Goal: Task Accomplishment & Management: Manage account settings

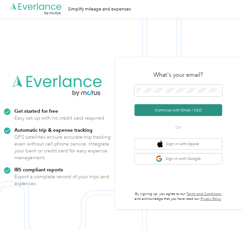
click at [161, 110] on button "Continue with Email / SSO" at bounding box center [179, 110] width 88 height 12
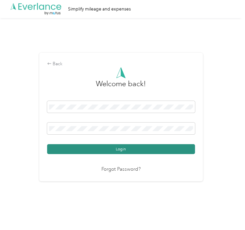
click at [89, 149] on button "Login" at bounding box center [121, 149] width 148 height 10
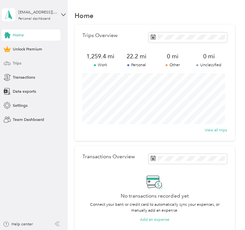
click at [26, 61] on div "Trips" at bounding box center [31, 63] width 59 height 11
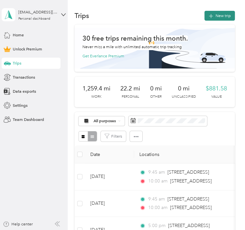
click at [217, 16] on button "New trip" at bounding box center [220, 16] width 30 height 10
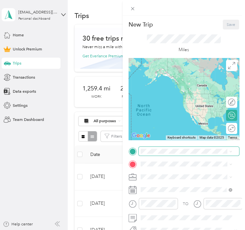
click at [152, 154] on span at bounding box center [189, 151] width 101 height 9
click at [148, 157] on div "No results found Check your spelling or try another address" at bounding box center [187, 172] width 96 height 33
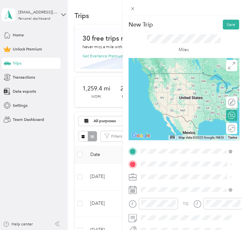
click at [168, 85] on span "[STREET_ADDRESS][US_STATE]" at bounding box center [180, 82] width 57 height 5
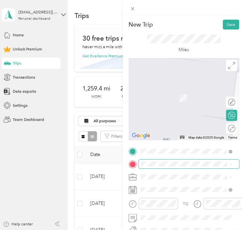
click at [147, 167] on span at bounding box center [189, 164] width 101 height 9
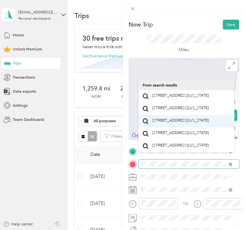
scroll to position [29, 0]
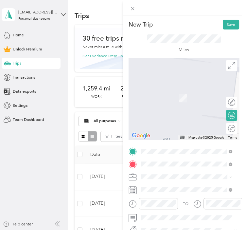
click at [180, 118] on span "[STREET_ADDRESS][US_STATE]" at bounding box center [180, 120] width 57 height 5
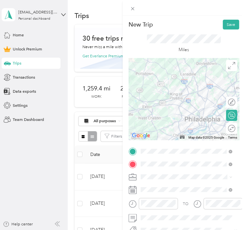
click at [170, 173] on span at bounding box center [189, 176] width 101 height 9
click at [238, 181] on form "New Trip Save This trip cannot be edited because it is either under review, app…" at bounding box center [184, 146] width 123 height 253
click at [228, 177] on span at bounding box center [230, 177] width 5 height 4
click at [130, 176] on icon at bounding box center [133, 177] width 8 height 8
click at [135, 176] on icon at bounding box center [133, 177] width 8 height 8
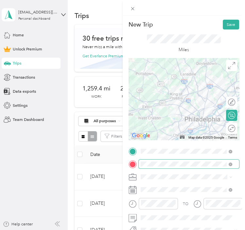
scroll to position [67, 0]
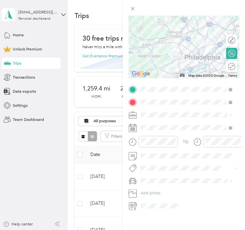
click at [151, 120] on span "Work" at bounding box center [148, 119] width 10 height 5
click at [132, 124] on icon at bounding box center [133, 128] width 8 height 8
click at [230, 126] on icon at bounding box center [231, 128] width 4 height 4
click at [135, 124] on icon at bounding box center [133, 128] width 8 height 8
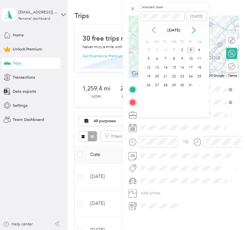
click at [151, 28] on icon at bounding box center [154, 30] width 7 height 7
click at [160, 62] on div "8" at bounding box center [157, 58] width 9 height 7
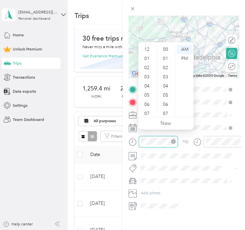
scroll to position [480, 0]
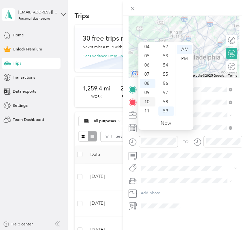
click at [144, 99] on div "10" at bounding box center [148, 101] width 16 height 9
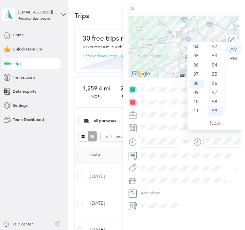
click at [162, 146] on div at bounding box center [153, 143] width 49 height 15
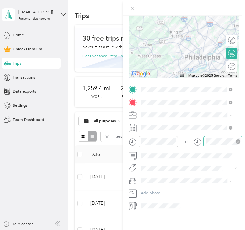
click at [237, 139] on icon "close-circle" at bounding box center [238, 141] width 5 height 5
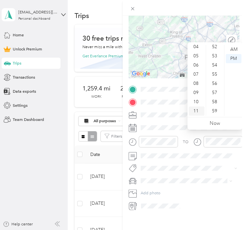
click at [196, 110] on div "11" at bounding box center [197, 110] width 16 height 9
click at [195, 112] on div "11" at bounding box center [197, 110] width 16 height 9
click at [195, 109] on div "11" at bounding box center [197, 110] width 16 height 9
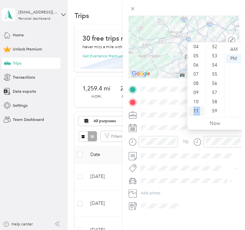
click at [195, 109] on div "11" at bounding box center [197, 110] width 16 height 9
drag, startPoint x: 195, startPoint y: 109, endPoint x: 220, endPoint y: 125, distance: 29.4
click at [220, 125] on link "Now" at bounding box center [215, 123] width 10 height 6
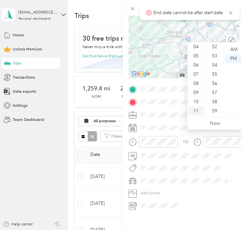
click at [195, 110] on div "11" at bounding box center [197, 110] width 16 height 9
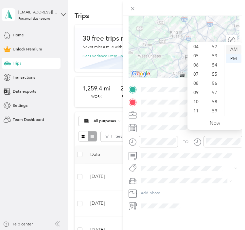
click at [232, 49] on div "AM" at bounding box center [234, 49] width 16 height 9
click at [195, 109] on div "11" at bounding box center [197, 110] width 16 height 9
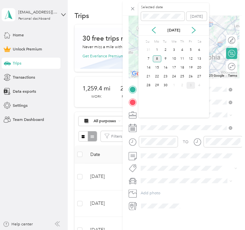
click at [158, 58] on div "8" at bounding box center [157, 58] width 9 height 7
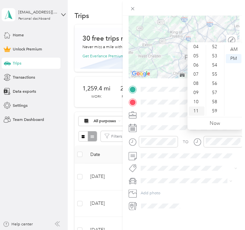
click at [198, 111] on div "11" at bounding box center [197, 110] width 16 height 9
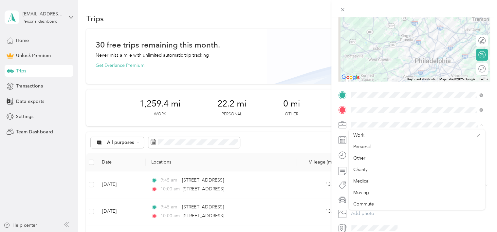
scroll to position [68, 0]
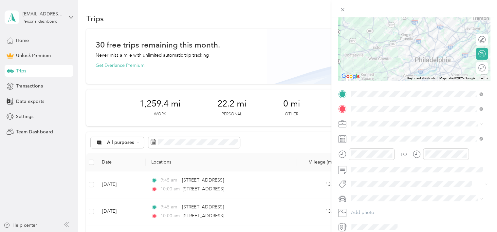
click at [245, 169] on div "Charity" at bounding box center [416, 168] width 127 height 7
click at [245, 137] on div "Work" at bounding box center [416, 135] width 127 height 7
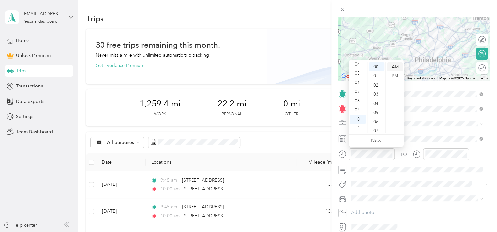
click at [245, 63] on div "AM" at bounding box center [395, 66] width 16 height 9
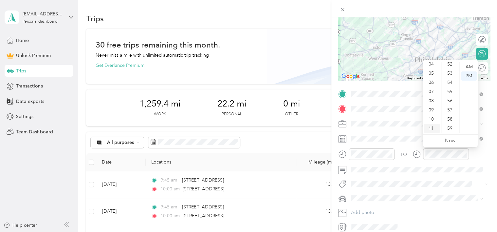
click at [245, 126] on div "11" at bounding box center [432, 128] width 16 height 9
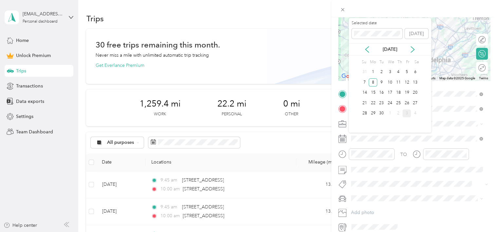
click at [245, 113] on div "3" at bounding box center [407, 113] width 9 height 8
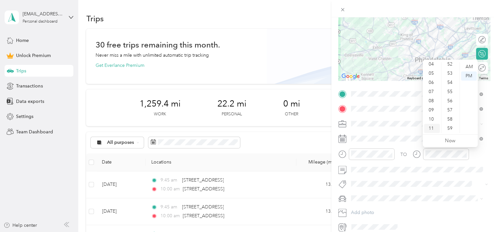
click at [245, 128] on div "11" at bounding box center [432, 128] width 16 height 9
drag, startPoint x: 400, startPoint y: 176, endPoint x: 399, endPoint y: 154, distance: 21.3
click at [245, 176] on div "TO Add photo" at bounding box center [414, 160] width 152 height 143
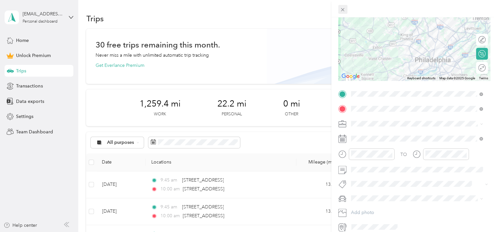
click at [245, 10] on icon at bounding box center [343, 10] width 6 height 6
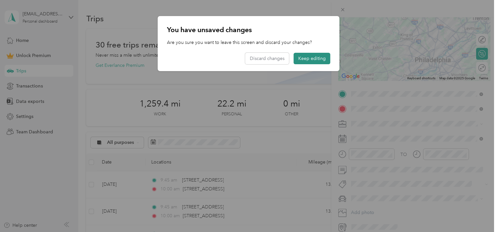
click at [245, 60] on button "Keep editing" at bounding box center [312, 58] width 37 height 11
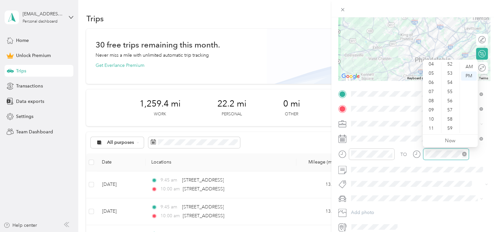
click at [245, 154] on icon "close-circle" at bounding box center [464, 154] width 5 height 5
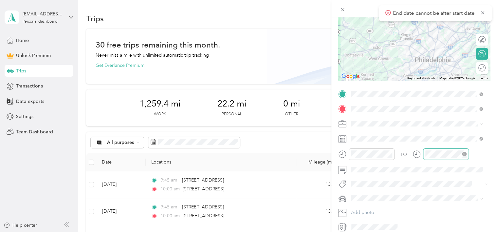
click at [245, 139] on icon at bounding box center [342, 139] width 8 height 8
click at [245, 141] on rect at bounding box center [344, 141] width 1 height 1
click at [245, 140] on icon at bounding box center [342, 139] width 8 height 8
click at [245, 10] on icon at bounding box center [342, 9] width 3 height 3
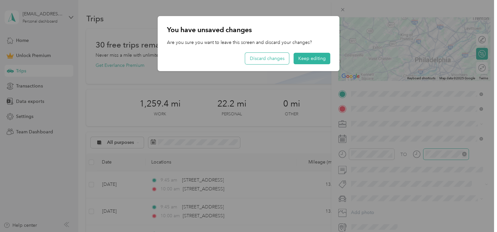
click at [245, 58] on button "Discard changes" at bounding box center [267, 58] width 44 height 11
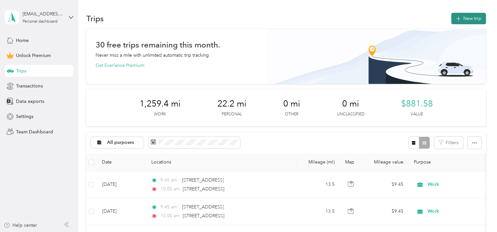
click at [245, 14] on button "New trip" at bounding box center [468, 18] width 35 height 11
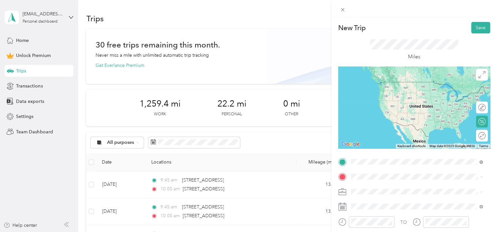
click at [245, 85] on span "[STREET_ADDRESS][US_STATE]" at bounding box center [396, 82] width 66 height 6
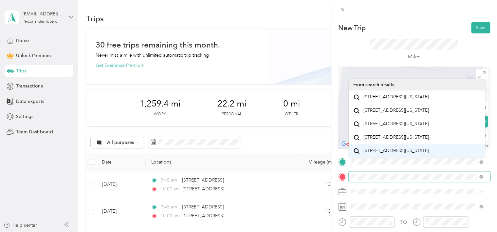
scroll to position [0, 0]
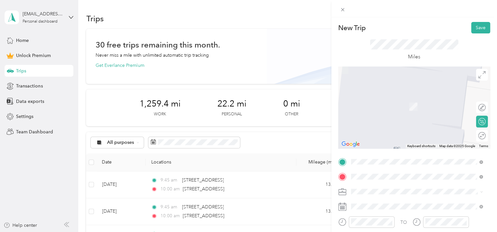
click at [245, 127] on span "[STREET_ADDRESS][US_STATE]" at bounding box center [396, 124] width 66 height 6
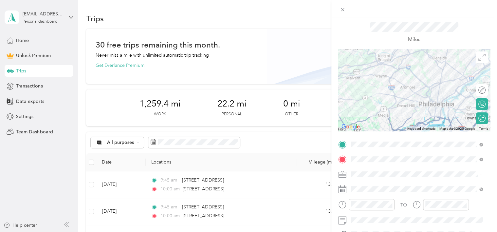
scroll to position [33, 0]
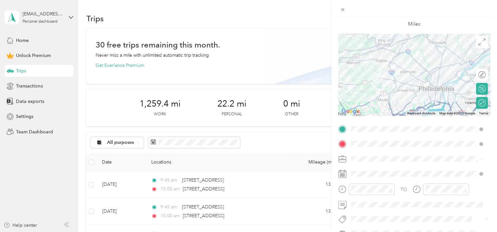
click at [245, 162] on span at bounding box center [420, 159] width 142 height 10
click at [245, 79] on div "Work" at bounding box center [416, 77] width 127 height 7
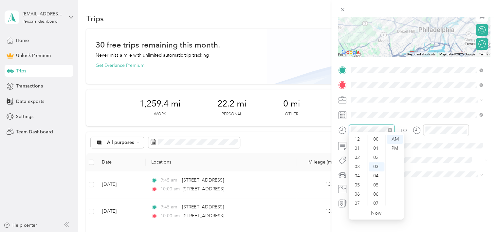
scroll to position [39, 0]
click at [245, 111] on icon at bounding box center [342, 115] width 8 height 8
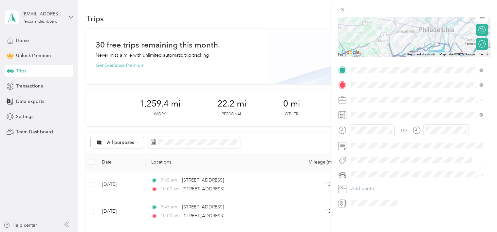
click at [245, 111] on icon at bounding box center [342, 115] width 8 height 8
click at [245, 129] on div at bounding box center [372, 129] width 46 height 11
click at [245, 191] on div "10" at bounding box center [358, 191] width 16 height 9
click at [245, 202] on div "11" at bounding box center [432, 200] width 16 height 9
click at [245, 111] on icon at bounding box center [342, 115] width 8 height 8
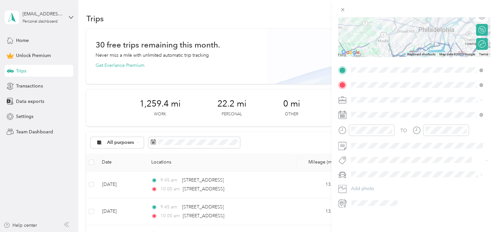
click at [245, 111] on icon at bounding box center [342, 115] width 8 height 8
click at [245, 112] on span at bounding box center [482, 115] width 4 height 6
click at [245, 113] on icon at bounding box center [482, 115] width 4 height 4
click at [245, 117] on rect at bounding box center [343, 117] width 1 height 1
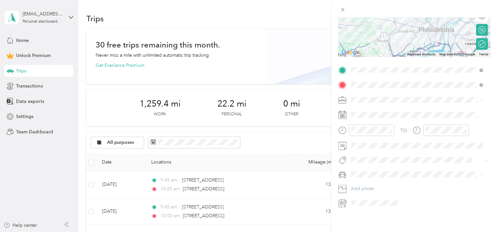
click at [245, 111] on icon at bounding box center [342, 115] width 8 height 8
click at [245, 144] on icon at bounding box center [367, 146] width 7 height 7
click at [245, 178] on div "8" at bounding box center [373, 180] width 9 height 8
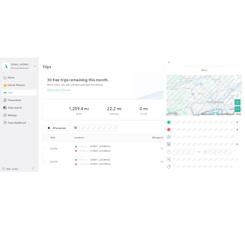
scroll to position [0, 0]
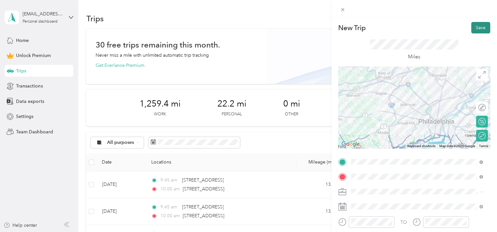
click at [245, 27] on button "Save" at bounding box center [480, 27] width 19 height 11
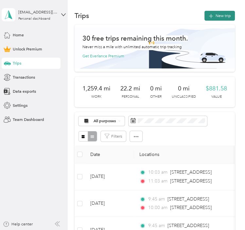
click at [222, 14] on button "New trip" at bounding box center [220, 16] width 30 height 10
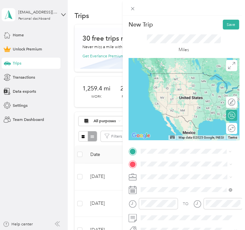
click at [183, 85] on span "[STREET_ADDRESS][US_STATE]" at bounding box center [180, 82] width 57 height 5
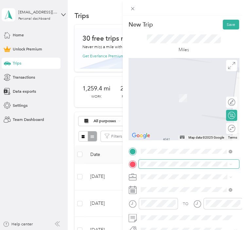
click at [145, 161] on span at bounding box center [189, 164] width 101 height 9
click at [204, 103] on span "[STREET_ADDRESS][PERSON_NAME][US_STATE]" at bounding box center [191, 98] width 78 height 10
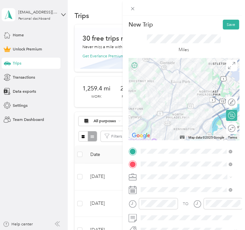
click at [236, 126] on div "Round trip" at bounding box center [236, 128] width 0 height 6
click at [224, 126] on div at bounding box center [230, 128] width 12 height 6
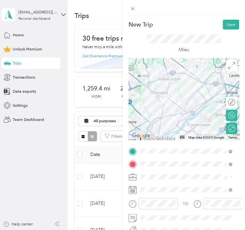
scroll to position [66, 0]
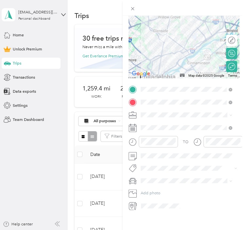
click at [131, 111] on icon at bounding box center [133, 115] width 8 height 8
click at [159, 122] on div "Work" at bounding box center [187, 121] width 88 height 6
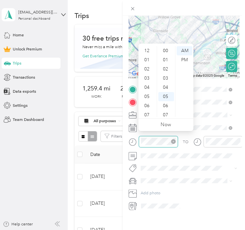
scroll to position [39, 0]
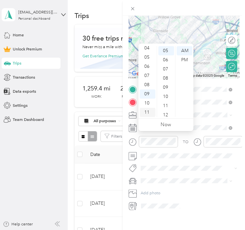
click at [149, 113] on div "11" at bounding box center [148, 112] width 16 height 9
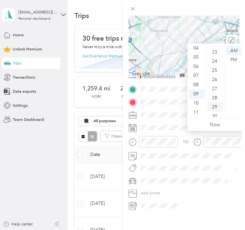
click at [213, 103] on div "29" at bounding box center [216, 107] width 16 height 9
click at [200, 110] on div "11" at bounding box center [197, 112] width 16 height 9
click at [215, 54] on div "40" at bounding box center [216, 53] width 16 height 9
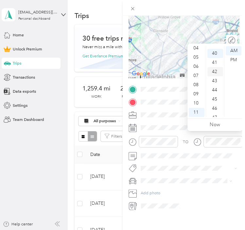
scroll to position [367, 0]
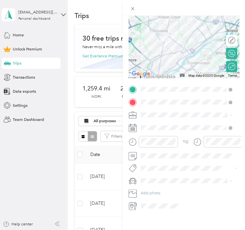
click at [163, 105] on div "TO Add photo" at bounding box center [184, 147] width 111 height 125
click at [232, 126] on icon at bounding box center [231, 128] width 4 height 4
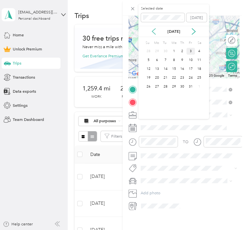
click at [153, 31] on icon at bounding box center [154, 31] width 7 height 7
click at [164, 61] on div "9" at bounding box center [166, 60] width 9 height 7
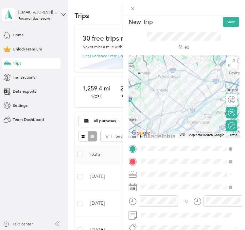
scroll to position [0, 0]
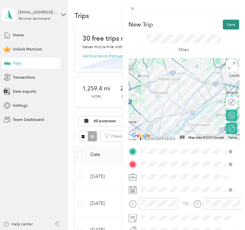
click at [228, 23] on button "Save" at bounding box center [231, 25] width 16 height 10
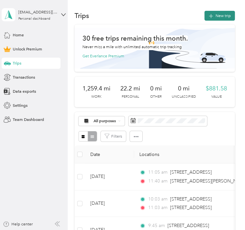
click at [221, 16] on button "New trip" at bounding box center [220, 16] width 30 height 10
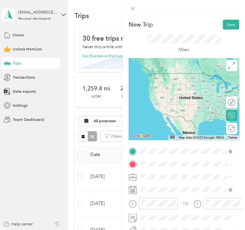
click at [168, 85] on span "[STREET_ADDRESS][US_STATE]" at bounding box center [180, 82] width 57 height 5
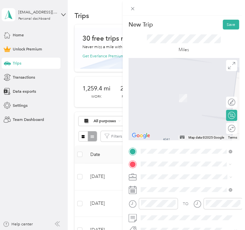
click at [174, 106] on span "[STREET_ADDRESS][PERSON_NAME][US_STATE]" at bounding box center [191, 105] width 78 height 10
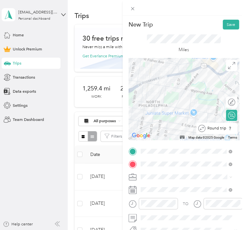
click at [238, 130] on div at bounding box center [238, 128] width 0 height 6
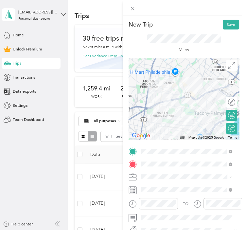
click at [152, 108] on div "Work" at bounding box center [187, 108] width 88 height 6
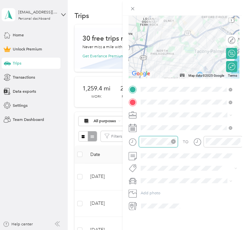
scroll to position [64, 0]
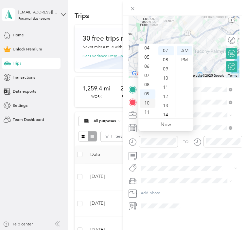
click at [148, 103] on div "10" at bounding box center [148, 103] width 16 height 9
click at [168, 105] on div "13" at bounding box center [167, 105] width 16 height 9
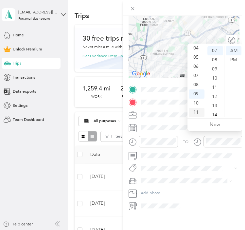
click at [193, 111] on div "11" at bounding box center [197, 112] width 16 height 9
click at [213, 52] on div "00" at bounding box center [216, 50] width 16 height 9
click at [168, 158] on div "TO Add photo" at bounding box center [184, 147] width 111 height 125
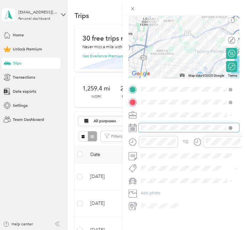
click at [231, 127] on icon at bounding box center [231, 128] width 2 height 2
click at [136, 125] on icon at bounding box center [133, 128] width 8 height 8
click at [133, 128] on rect at bounding box center [133, 128] width 1 height 1
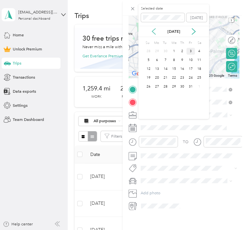
click at [152, 29] on icon at bounding box center [154, 31] width 7 height 7
click at [185, 61] on div "11" at bounding box center [182, 60] width 9 height 7
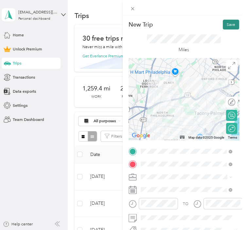
click at [223, 24] on button "Save" at bounding box center [231, 25] width 16 height 10
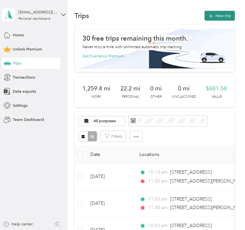
click at [219, 16] on button "New trip" at bounding box center [220, 16] width 30 height 10
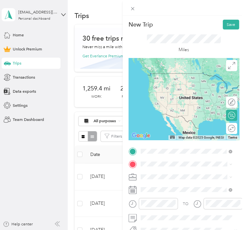
click at [175, 85] on span "[STREET_ADDRESS][US_STATE]" at bounding box center [180, 82] width 57 height 5
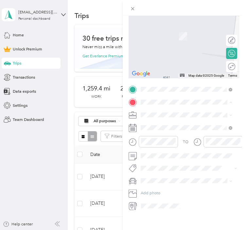
click at [154, 139] on span "Wyncote [US_STATE] 19095, [GEOGRAPHIC_DATA]" at bounding box center [189, 134] width 75 height 10
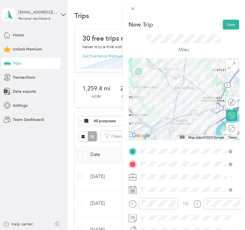
click at [153, 107] on div "Work" at bounding box center [187, 108] width 88 height 6
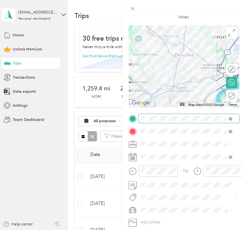
scroll to position [66, 0]
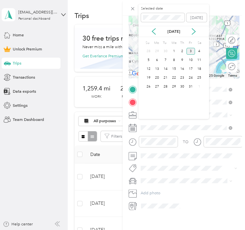
click at [147, 31] on div "[DATE]" at bounding box center [174, 31] width 71 height 7
click at [153, 28] on icon at bounding box center [154, 31] width 7 height 7
click at [163, 78] on div "23" at bounding box center [166, 77] width 9 height 7
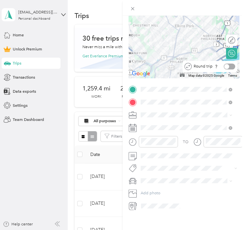
click at [225, 65] on div at bounding box center [229, 67] width 11 height 6
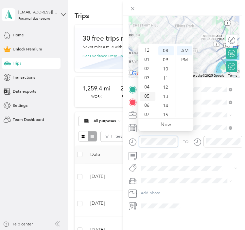
scroll to position [0, 0]
click at [146, 70] on div "02" at bounding box center [148, 69] width 16 height 9
click at [163, 55] on div "30" at bounding box center [167, 55] width 16 height 9
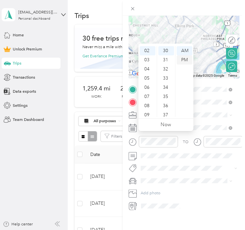
click at [183, 58] on div "PM" at bounding box center [185, 59] width 16 height 9
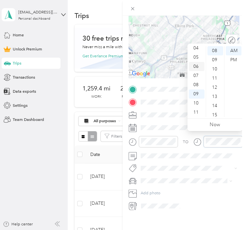
scroll to position [0, 0]
click at [198, 81] on div "03" at bounding box center [197, 78] width 16 height 9
click at [214, 46] on div "08" at bounding box center [216, 50] width 16 height 9
click at [234, 59] on div "PM" at bounding box center [234, 59] width 16 height 9
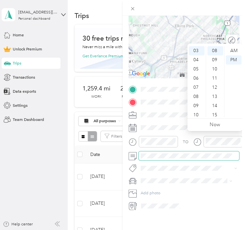
click at [150, 151] on span at bounding box center [189, 155] width 101 height 9
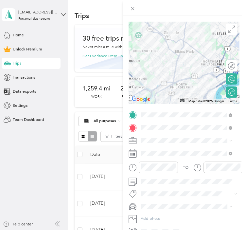
scroll to position [0, 0]
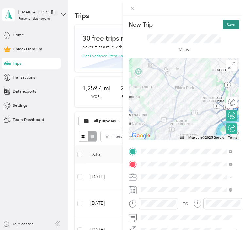
click at [223, 25] on button "Save" at bounding box center [231, 25] width 16 height 10
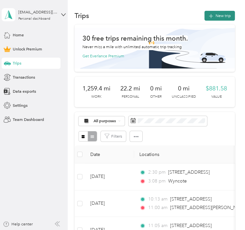
click at [220, 16] on button "New trip" at bounding box center [220, 16] width 30 height 10
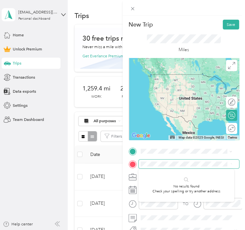
scroll to position [0, 6]
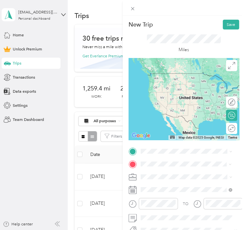
click at [105, 108] on div "New Trip Save This trip cannot be edited because it is either under review, app…" at bounding box center [122, 115] width 245 height 230
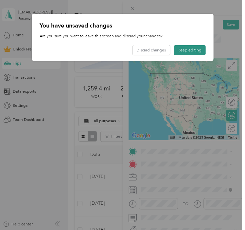
click at [184, 49] on button "Keep editing" at bounding box center [190, 50] width 32 height 10
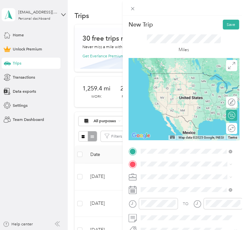
click at [170, 85] on span "[STREET_ADDRESS][US_STATE]" at bounding box center [180, 82] width 57 height 5
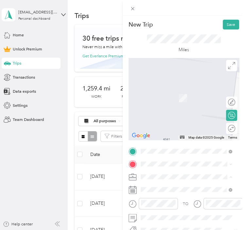
click at [164, 105] on div "Work" at bounding box center [187, 108] width 88 height 6
click at [167, 159] on div "TO Add photo" at bounding box center [184, 209] width 111 height 125
click at [145, 160] on span at bounding box center [189, 164] width 101 height 9
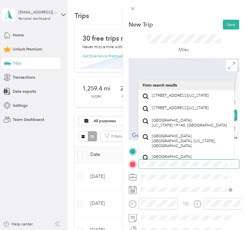
scroll to position [0, 6]
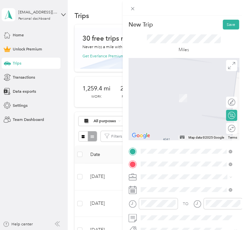
click at [169, 98] on span "[STREET_ADDRESS][US_STATE]" at bounding box center [180, 95] width 57 height 5
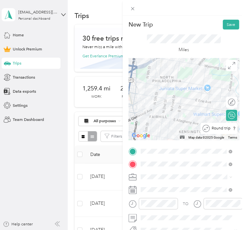
click at [227, 128] on div "Round trip" at bounding box center [223, 128] width 26 height 6
click at [225, 130] on div at bounding box center [230, 128] width 12 height 6
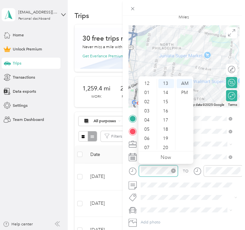
scroll to position [39, 0]
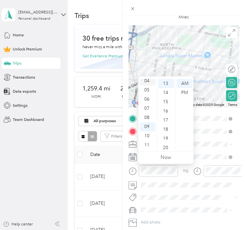
click at [148, 81] on div "04" at bounding box center [148, 80] width 16 height 9
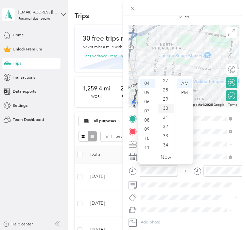
click at [162, 109] on div "30" at bounding box center [167, 108] width 16 height 9
click at [187, 86] on div "AM" at bounding box center [185, 83] width 16 height 9
click at [187, 88] on div "PM" at bounding box center [185, 92] width 16 height 9
click at [186, 91] on div "PM" at bounding box center [185, 92] width 16 height 9
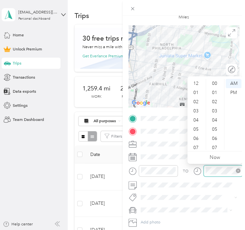
scroll to position [39, 0]
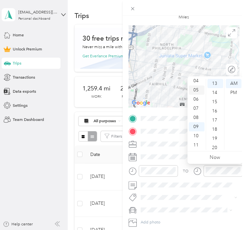
click at [196, 88] on div "05" at bounding box center [197, 90] width 16 height 9
click at [233, 96] on div "PM" at bounding box center [234, 92] width 16 height 9
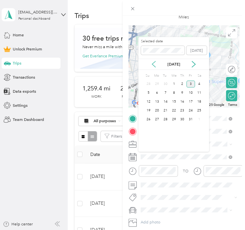
click at [152, 64] on icon at bounding box center [154, 64] width 7 height 7
click at [167, 119] on div "30" at bounding box center [166, 119] width 9 height 7
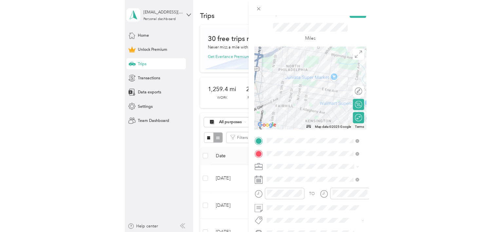
scroll to position [1, 0]
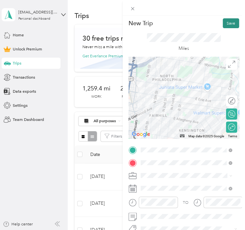
click at [228, 22] on button "Save" at bounding box center [231, 23] width 16 height 10
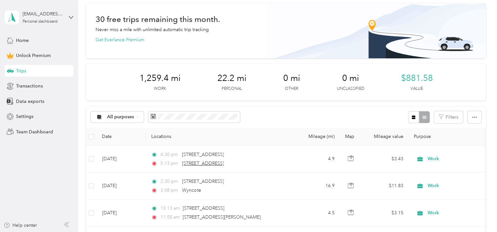
scroll to position [66, 0]
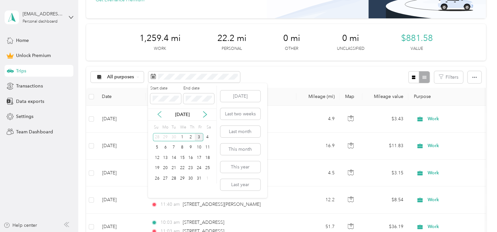
click at [159, 116] on icon at bounding box center [159, 114] width 7 height 7
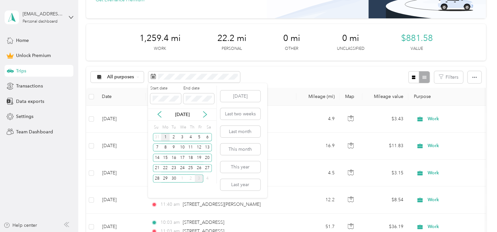
click at [166, 137] on div "1" at bounding box center [165, 137] width 9 height 8
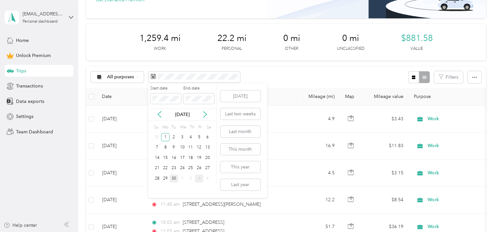
click at [172, 177] on div "30" at bounding box center [174, 178] width 9 height 8
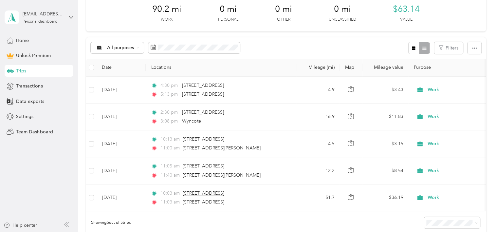
scroll to position [93, 0]
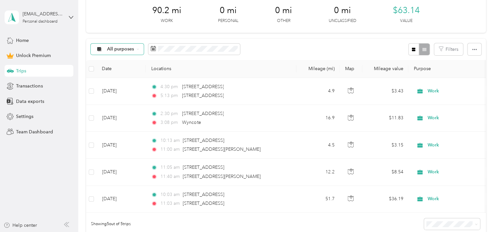
click at [136, 47] on div "All purposes" at bounding box center [117, 49] width 53 height 11
click at [109, 85] on span "Work" at bounding box center [123, 83] width 32 height 7
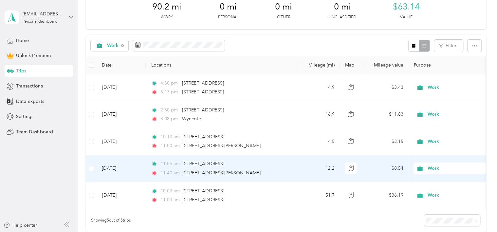
scroll to position [93, 0]
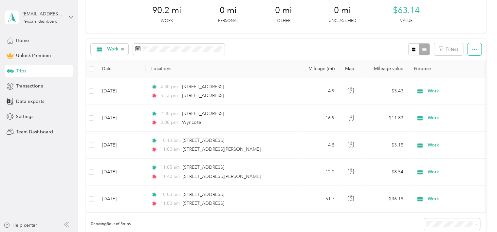
click at [245, 48] on icon "button" at bounding box center [474, 49] width 5 height 5
click at [245, 72] on span "Export" at bounding box center [464, 73] width 14 height 6
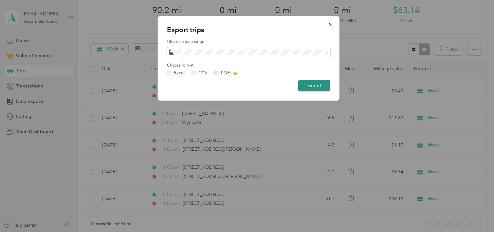
click at [245, 86] on button "Export" at bounding box center [314, 85] width 32 height 11
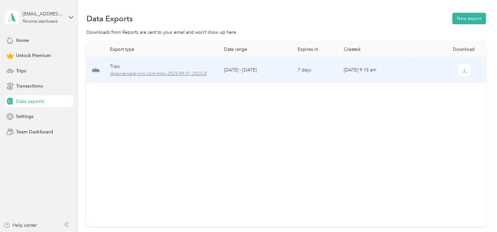
click at [135, 73] on span "dpayne-care-lync.com-trips-2025-09-01-2025-09-30.xlsx" at bounding box center [162, 73] width 104 height 7
click at [245, 69] on icon "button" at bounding box center [465, 70] width 6 height 6
